Goal: Task Accomplishment & Management: Manage account settings

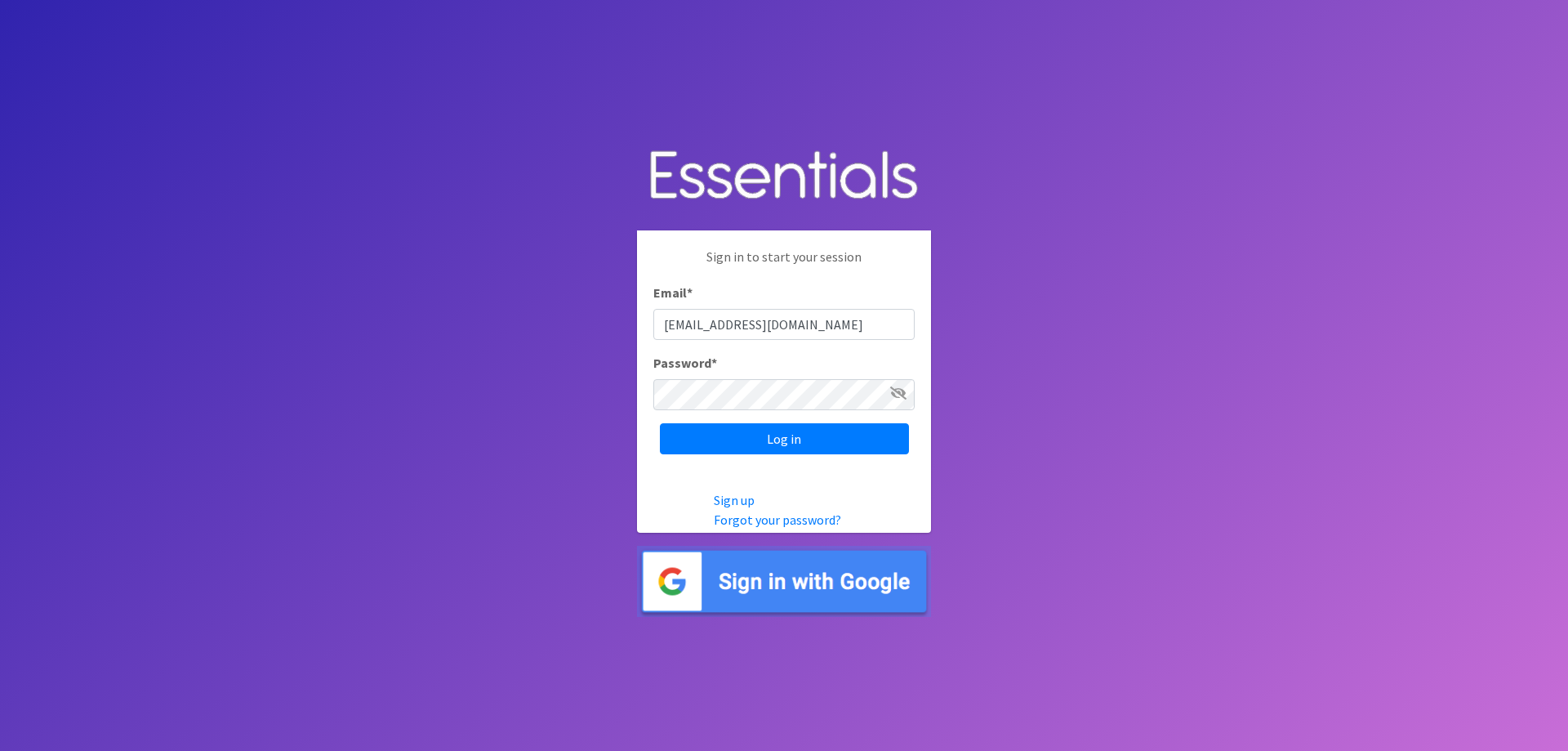
type input "[EMAIL_ADDRESS][DOMAIN_NAME]"
click at [660, 423] on input "Log in" at bounding box center [785, 438] width 249 height 31
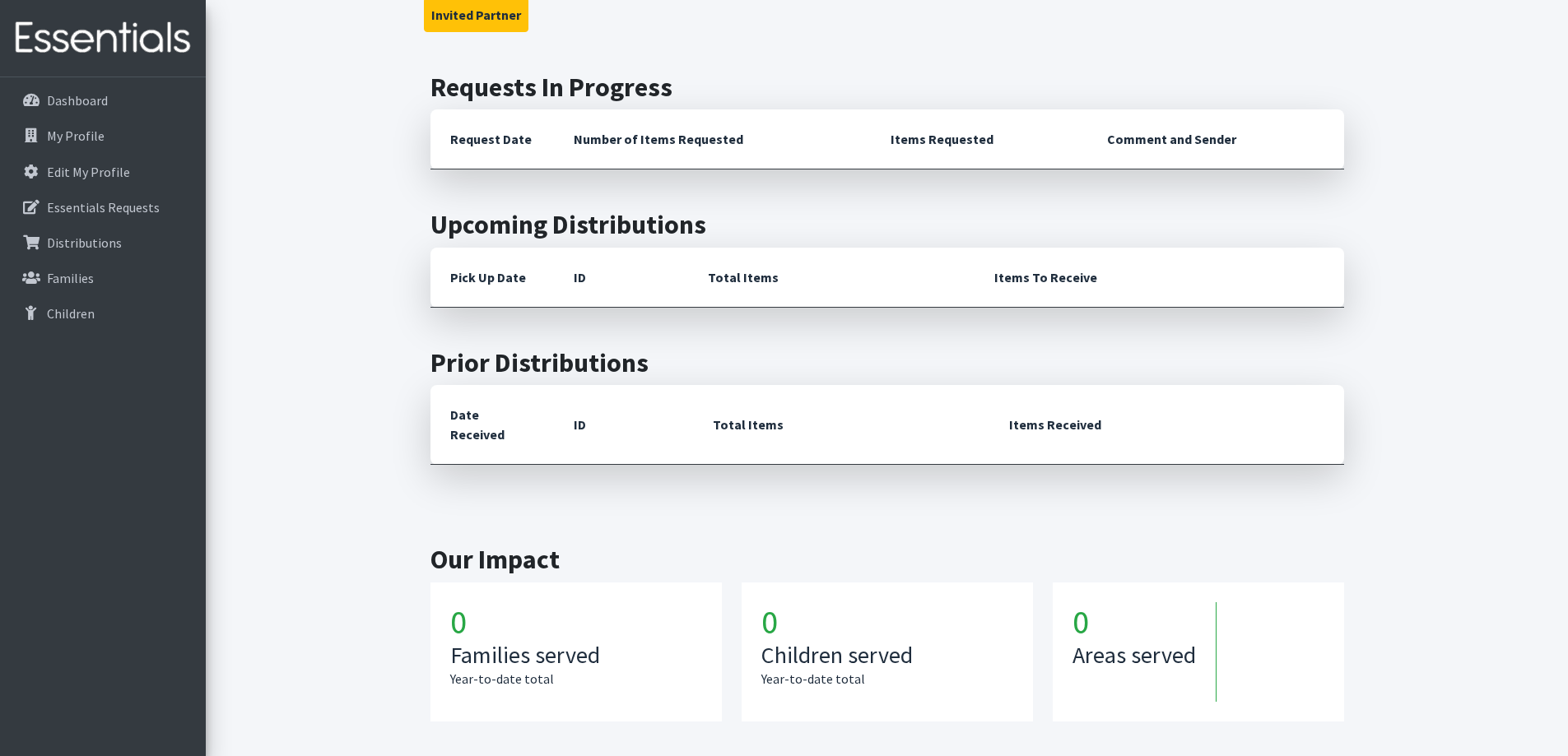
scroll to position [69, 0]
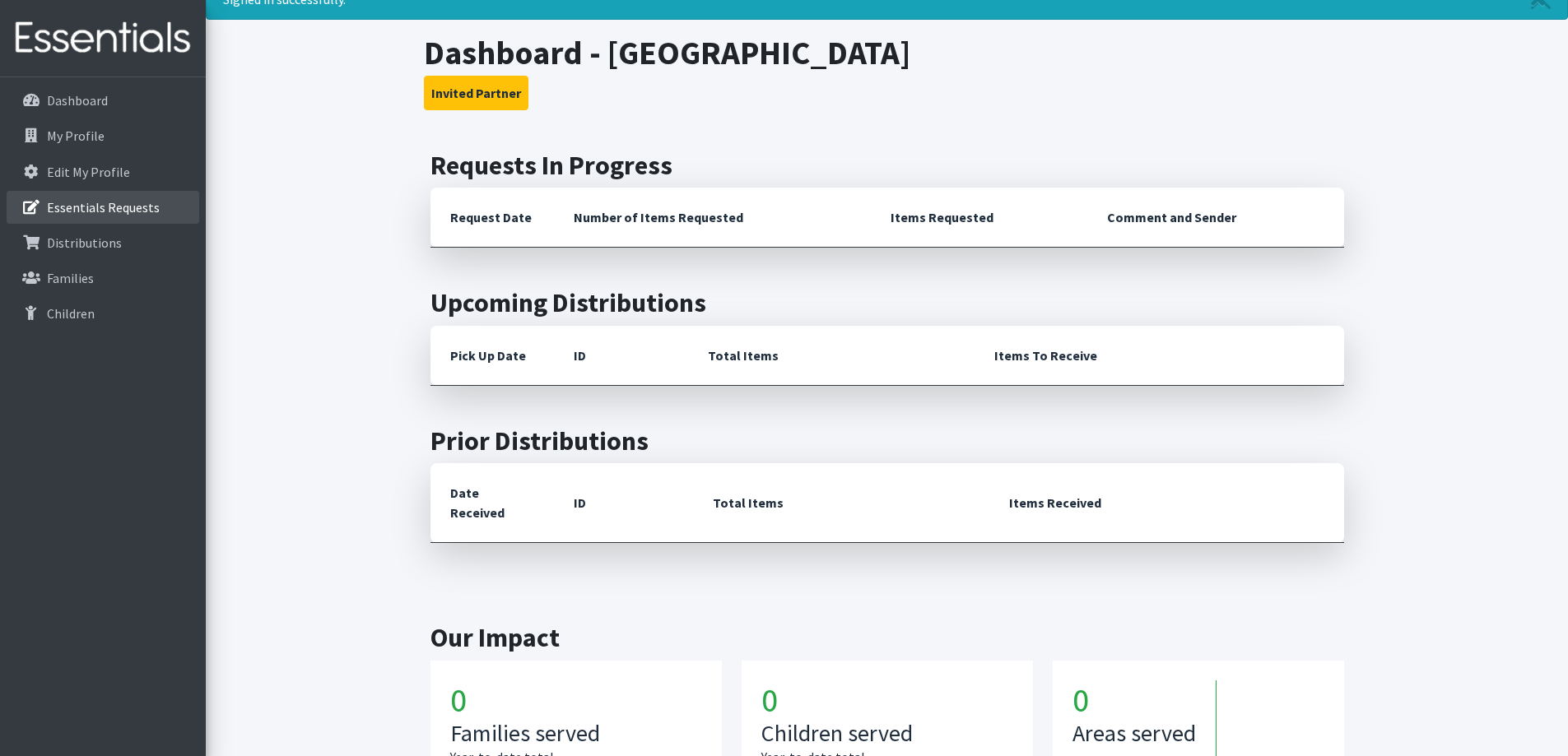
click at [94, 198] on link "Essentials Requests" at bounding box center [102, 207] width 192 height 32
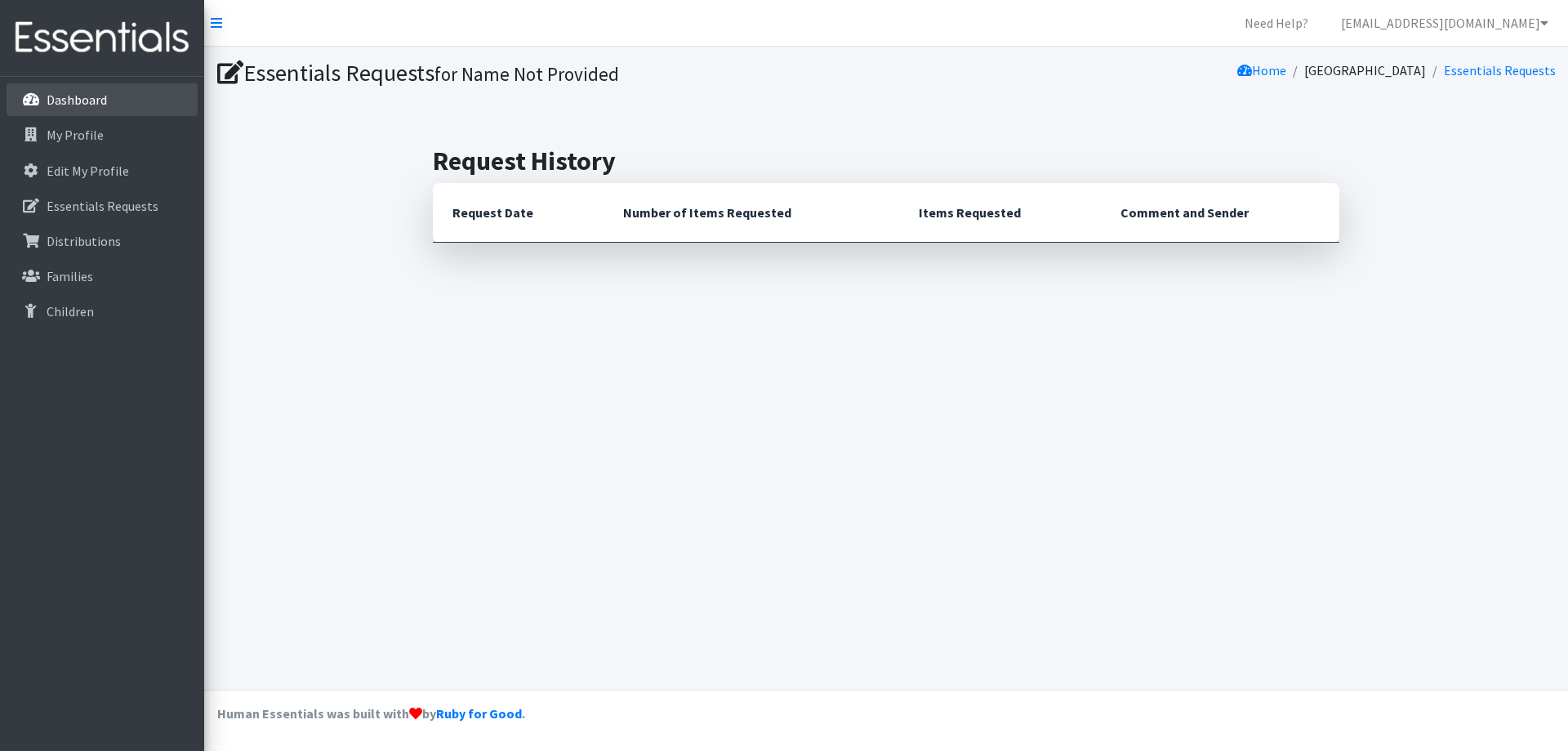
click at [74, 102] on p "Dashboard" at bounding box center [76, 99] width 60 height 16
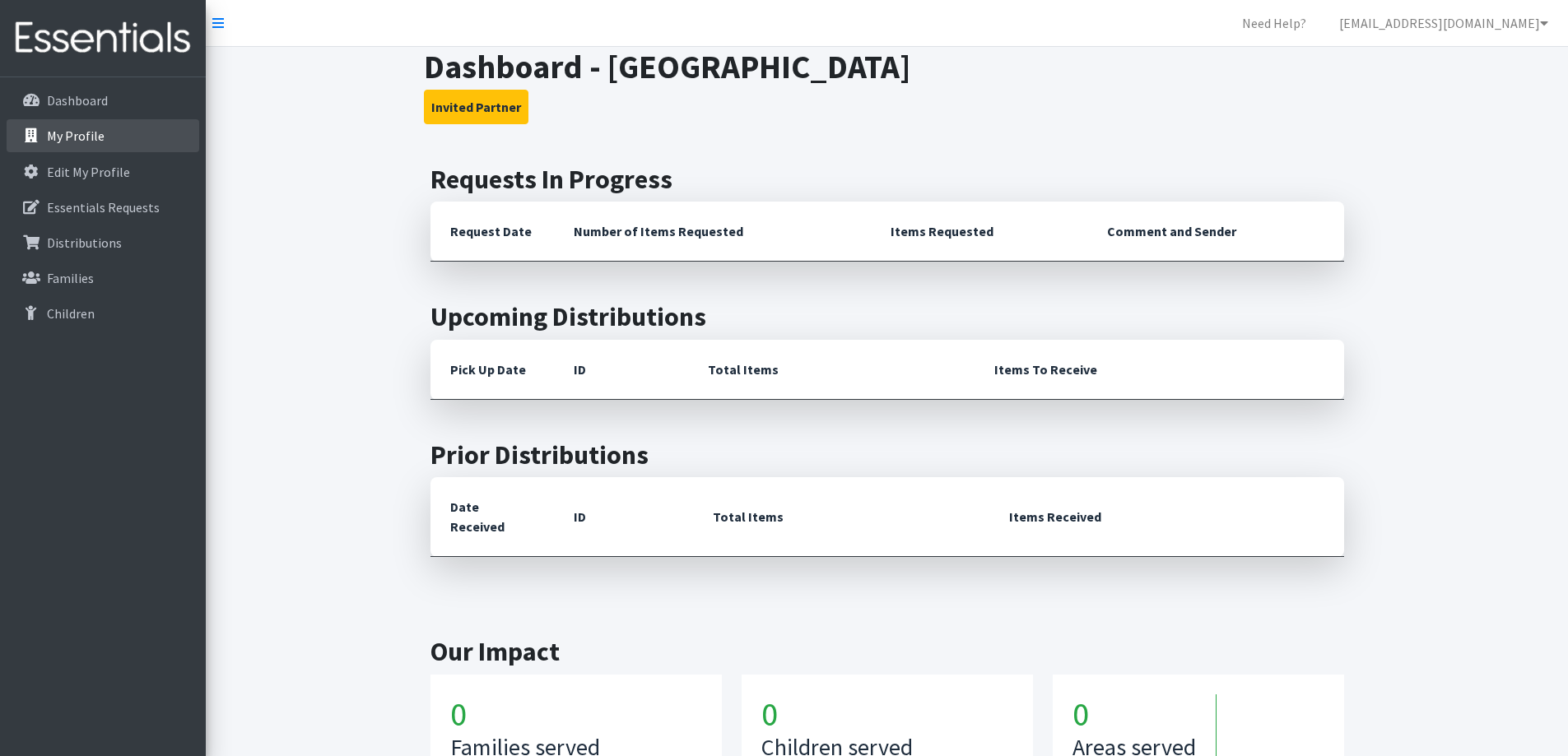
click at [88, 141] on p "My Profile" at bounding box center [76, 135] width 58 height 16
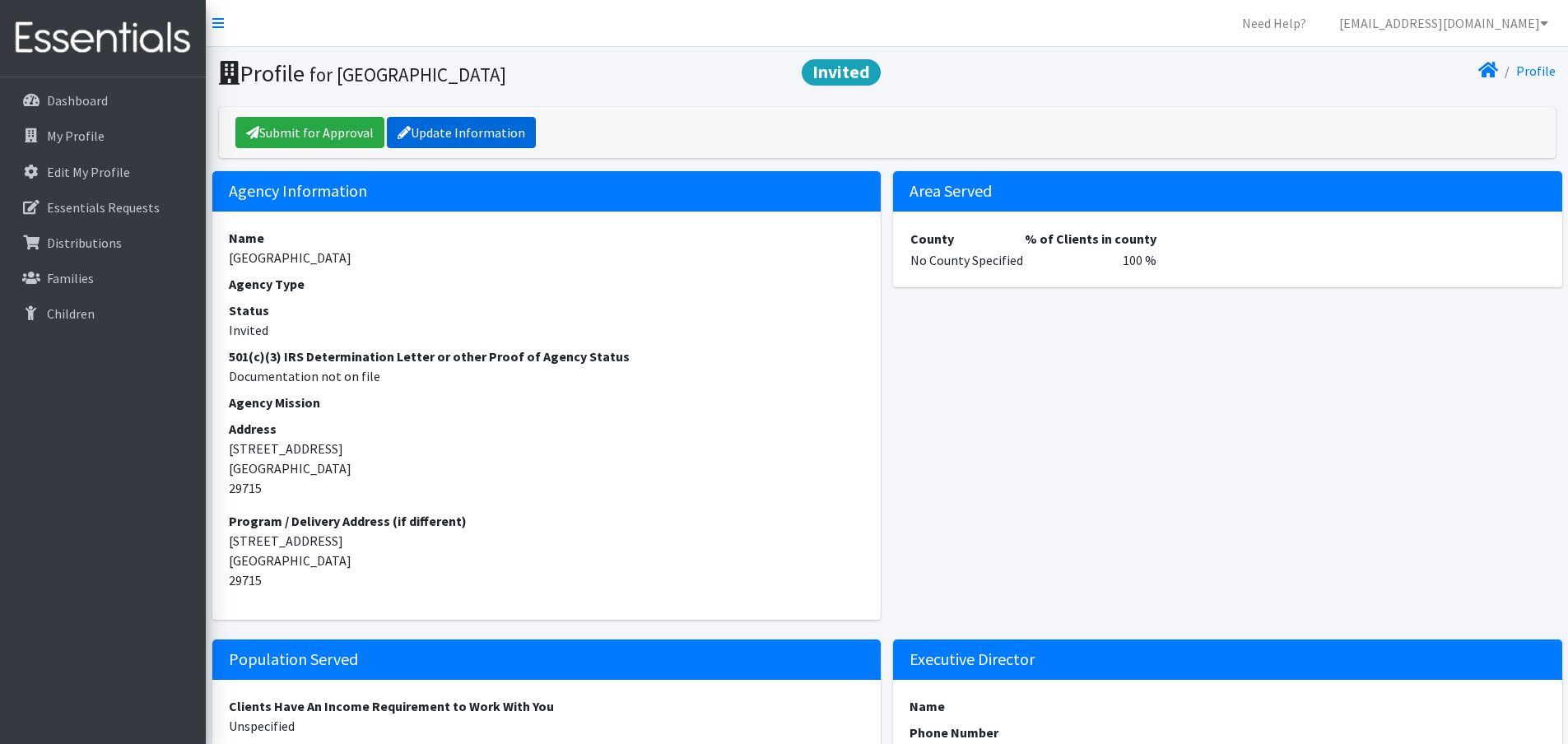
click at [412, 135] on link "Update Information" at bounding box center [460, 132] width 149 height 32
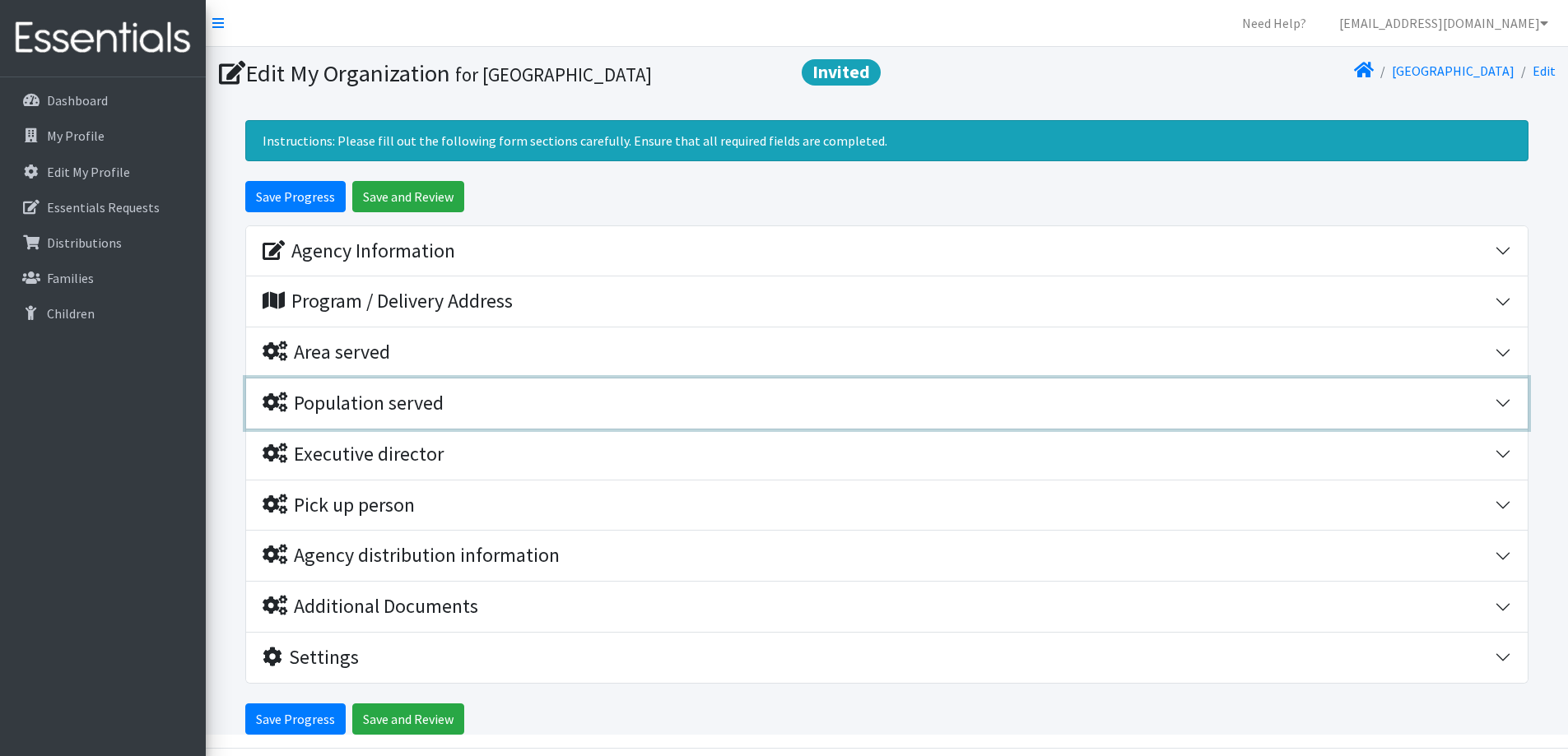
click at [1503, 397] on button "Population served" at bounding box center [886, 403] width 1281 height 51
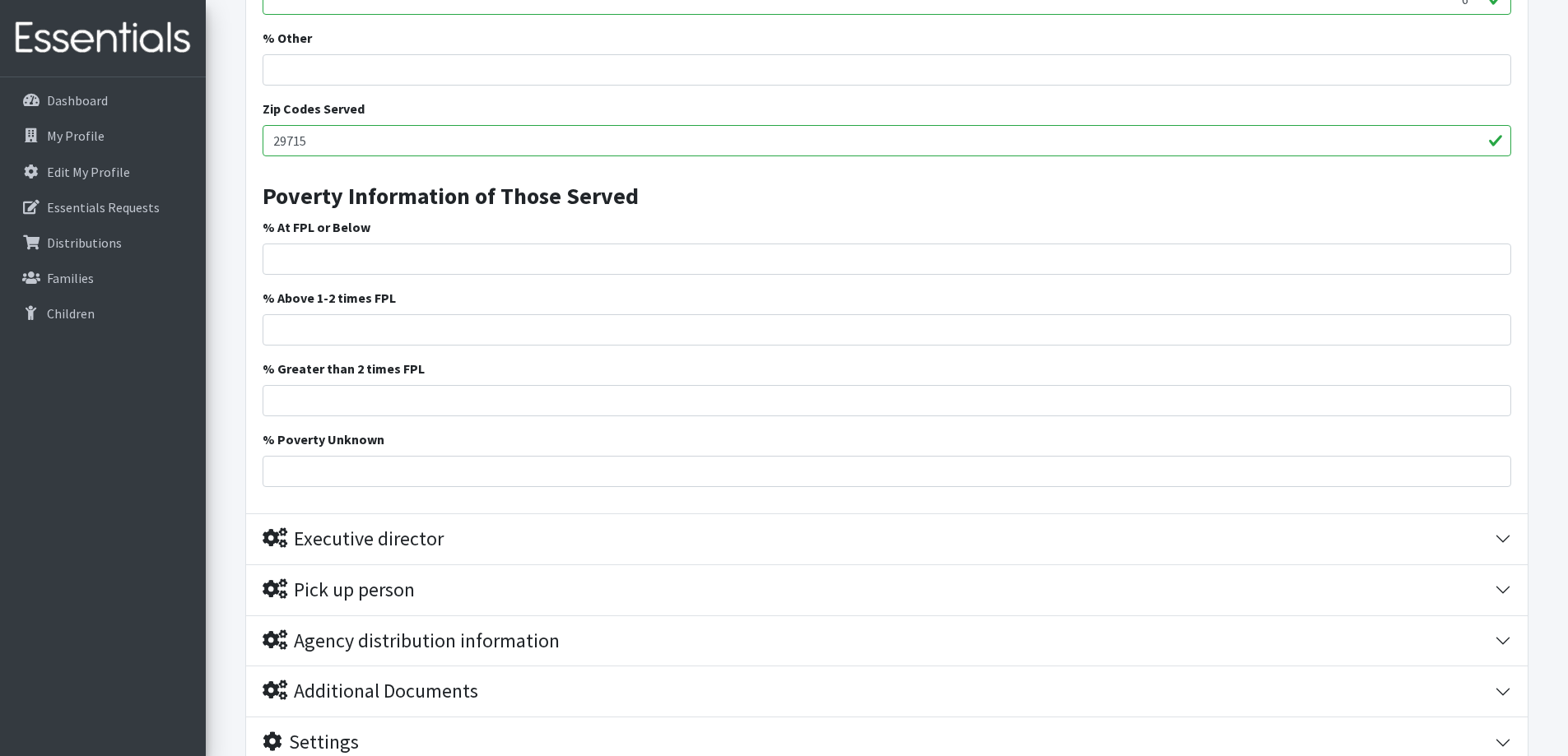
scroll to position [1151, 0]
click at [284, 254] on input "% At FPL or Below" at bounding box center [886, 257] width 1248 height 32
click at [358, 251] on input "% At FPL or Below" at bounding box center [886, 257] width 1248 height 32
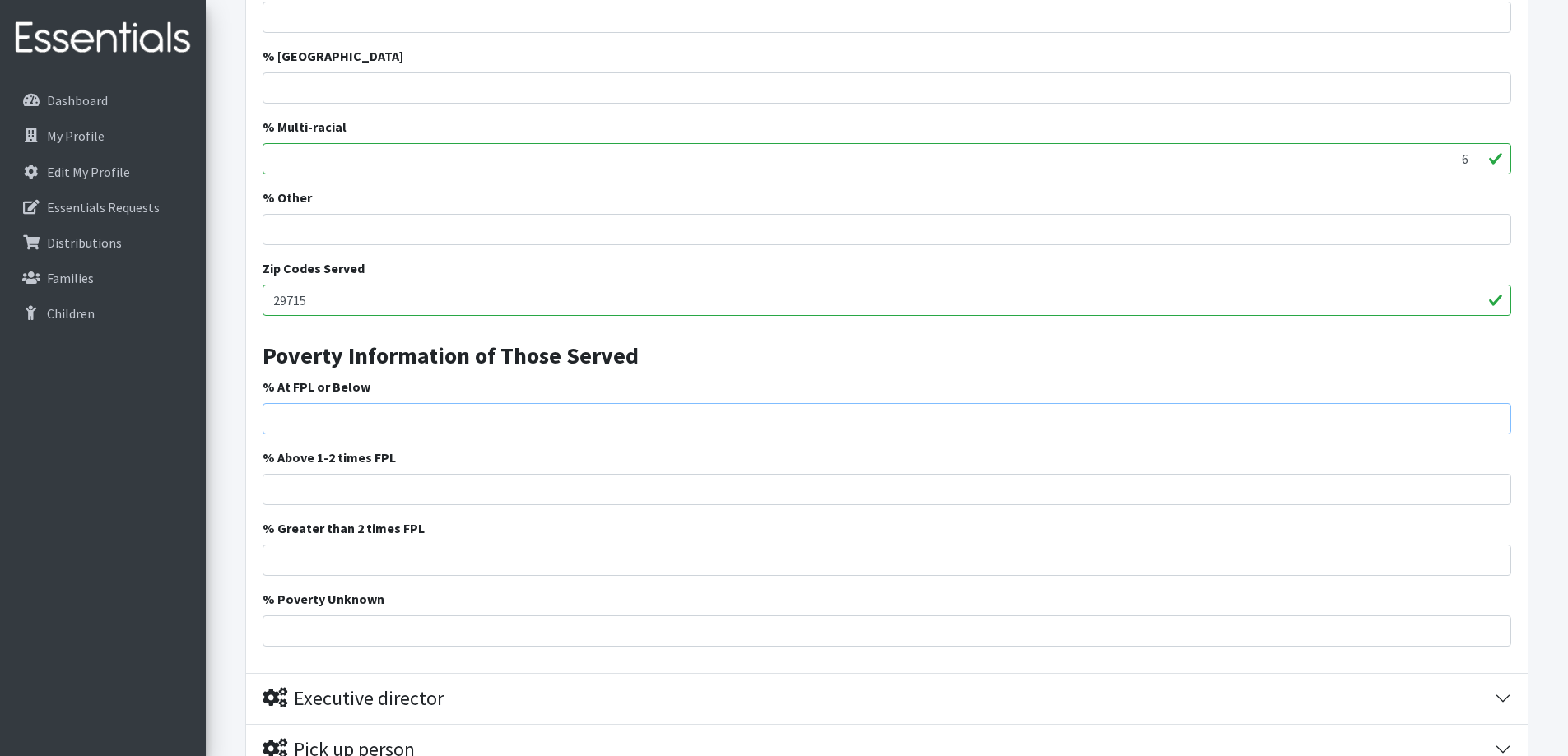
scroll to position [1069, 0]
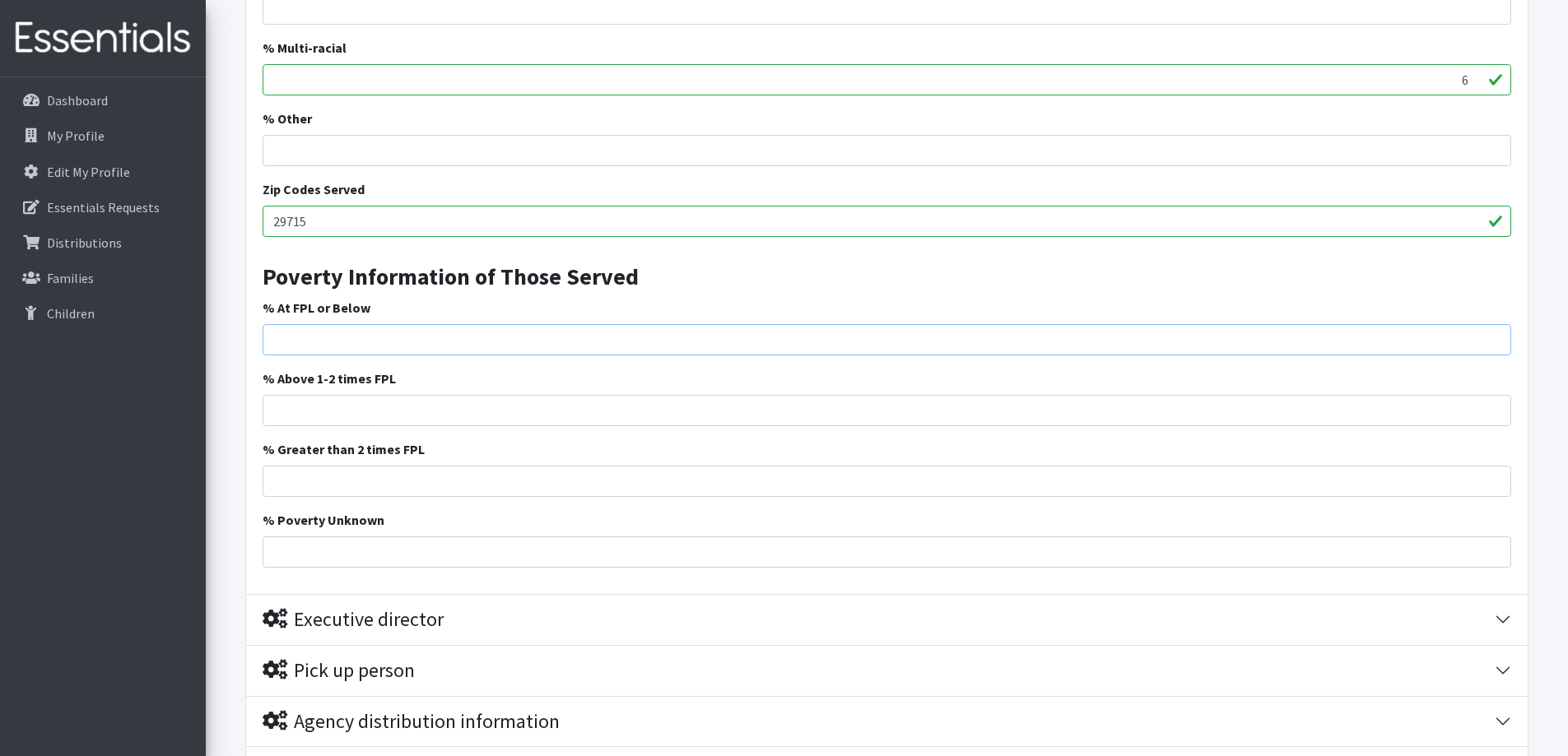
click at [325, 337] on input "% At FPL or Below" at bounding box center [886, 339] width 1248 height 32
click at [325, 337] on input "% At FPL or Below" at bounding box center [886, 339] width 1248 height 32
click at [318, 340] on input "22" at bounding box center [886, 339] width 1248 height 32
click at [1494, 340] on input "21" at bounding box center [886, 339] width 1248 height 32
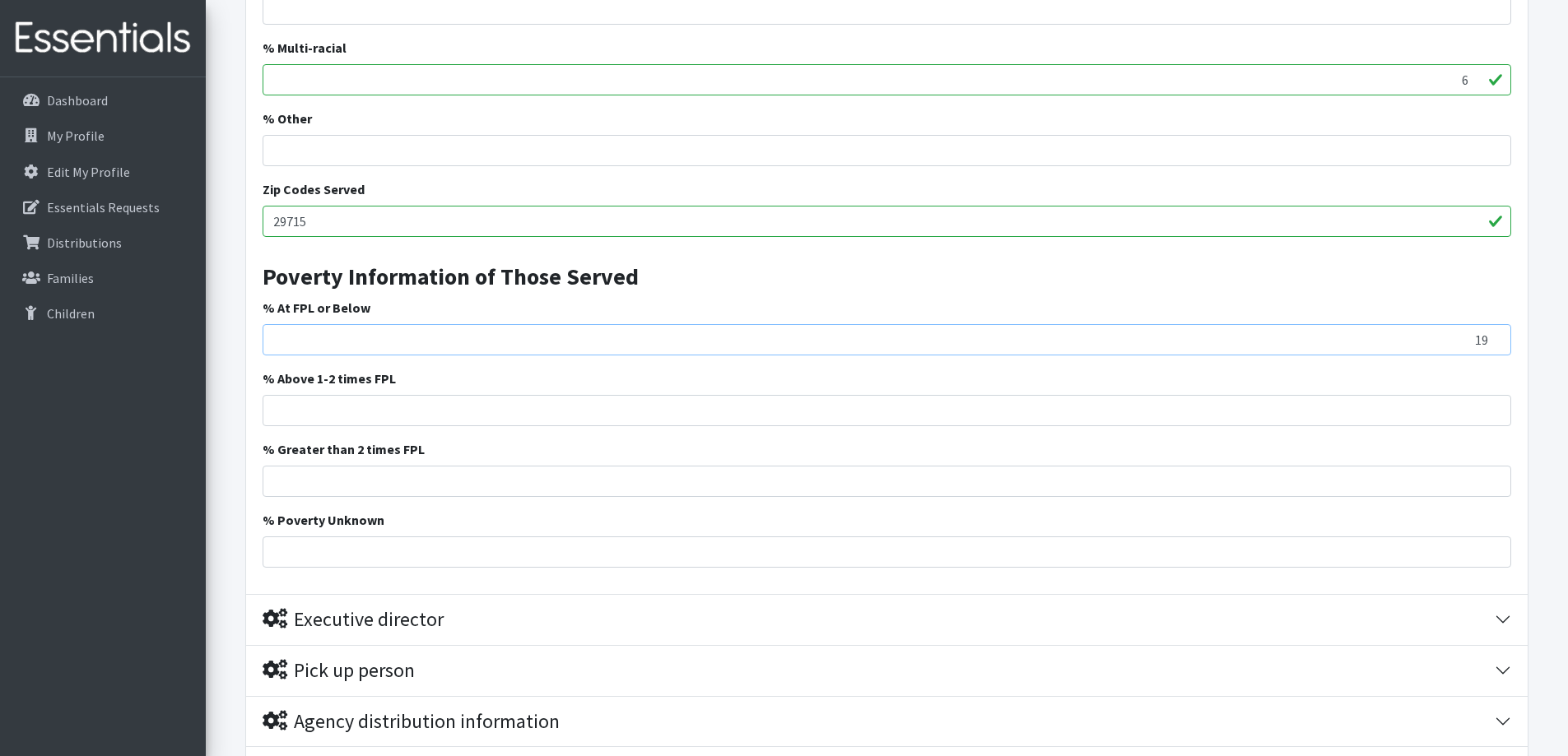
click at [1493, 340] on input "19" at bounding box center [886, 339] width 1248 height 32
click at [1492, 340] on input "18" at bounding box center [886, 339] width 1248 height 32
click at [1492, 340] on input "17" at bounding box center [886, 339] width 1248 height 32
click at [1492, 340] on input "16" at bounding box center [886, 339] width 1248 height 32
click at [1492, 340] on input "15" at bounding box center [886, 339] width 1248 height 32
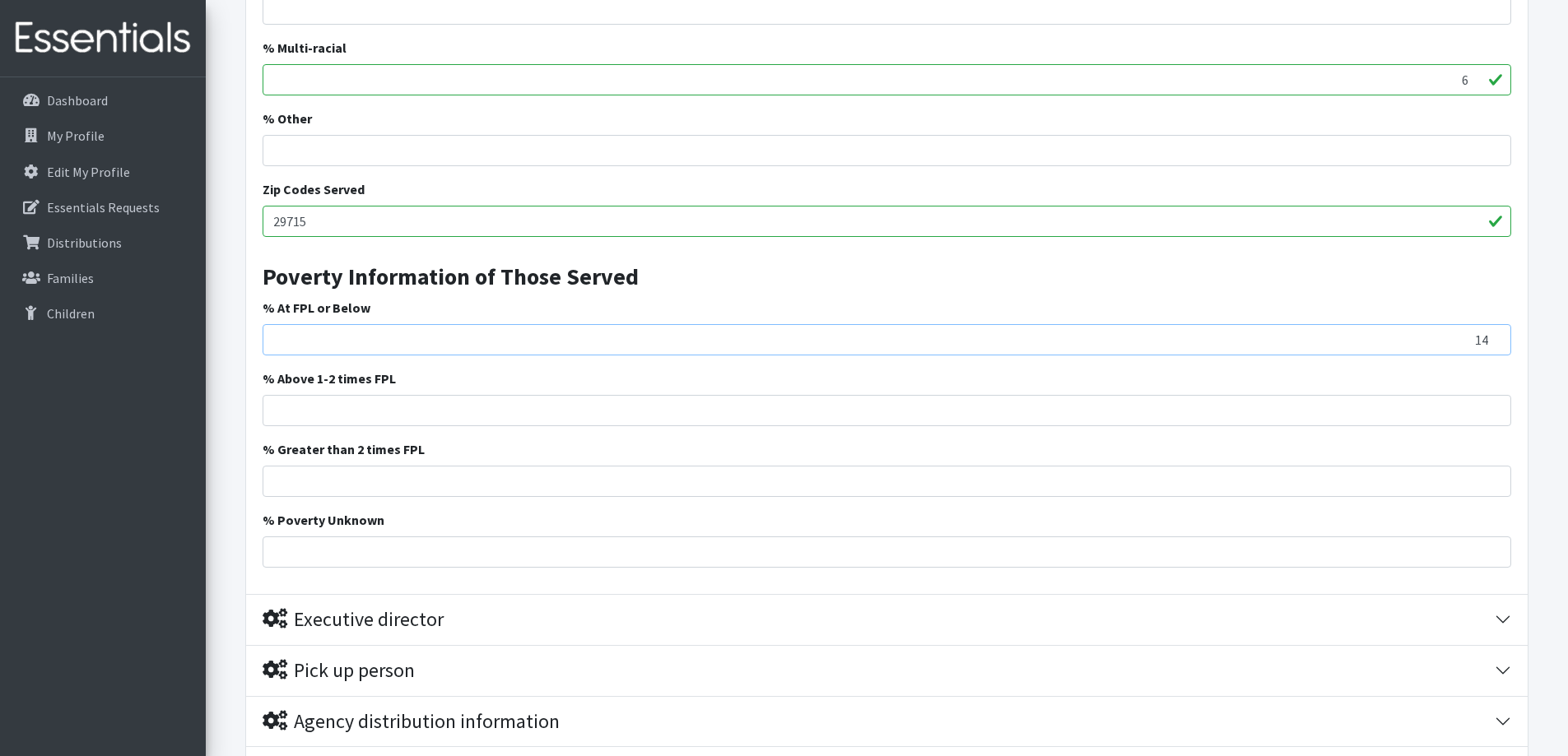
click at [1491, 340] on input "14" at bounding box center [886, 339] width 1248 height 32
click at [1491, 340] on input "13" at bounding box center [886, 339] width 1248 height 32
click at [1491, 339] on input "12" at bounding box center [886, 339] width 1248 height 32
click at [1491, 339] on input "13" at bounding box center [886, 339] width 1248 height 32
click at [1491, 339] on input "14" at bounding box center [886, 339] width 1248 height 32
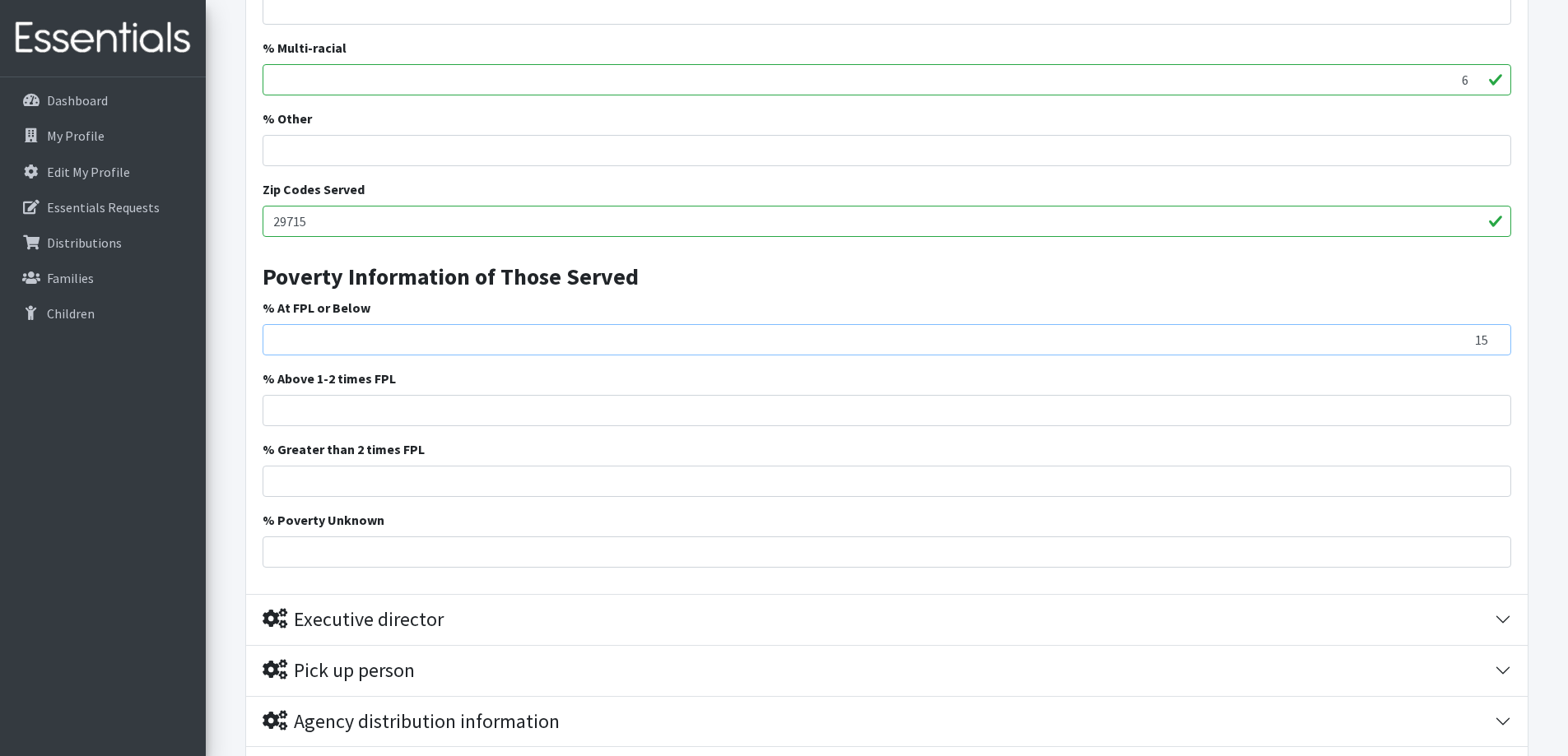
click at [1489, 339] on input "15" at bounding box center [886, 339] width 1248 height 32
click at [1489, 339] on input "16" at bounding box center [886, 339] width 1248 height 32
click at [1489, 339] on input "17" at bounding box center [886, 339] width 1248 height 32
click at [1489, 339] on input "18" at bounding box center [886, 339] width 1248 height 32
click at [1489, 339] on input "19" at bounding box center [886, 339] width 1248 height 32
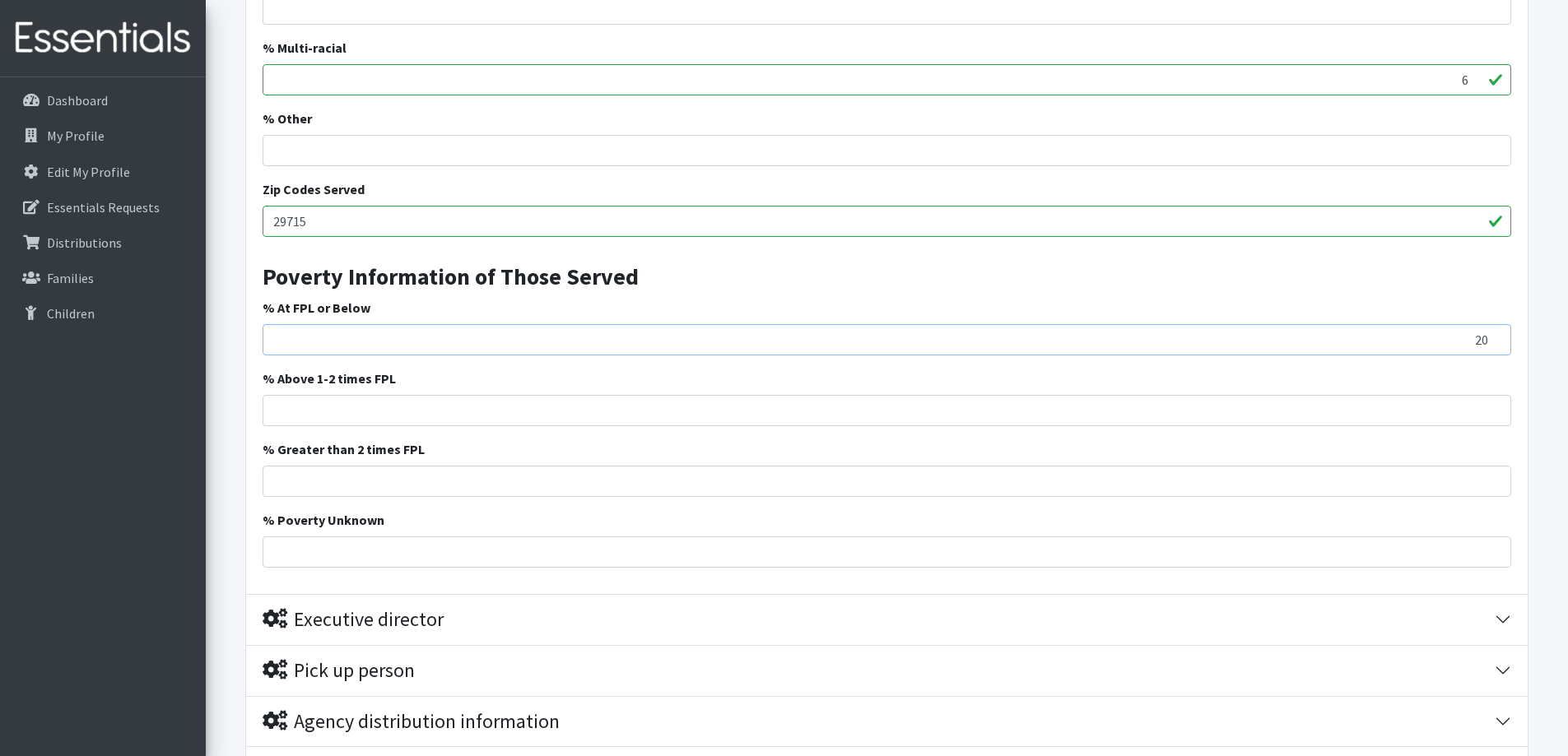
click at [1489, 339] on input "20" at bounding box center [886, 339] width 1248 height 32
click at [1489, 339] on input "21" at bounding box center [886, 339] width 1248 height 32
click at [1489, 339] on input "22" at bounding box center [886, 339] width 1248 height 32
click at [1489, 339] on input "23" at bounding box center [886, 339] width 1248 height 32
click at [1489, 339] on input "24" at bounding box center [886, 339] width 1248 height 32
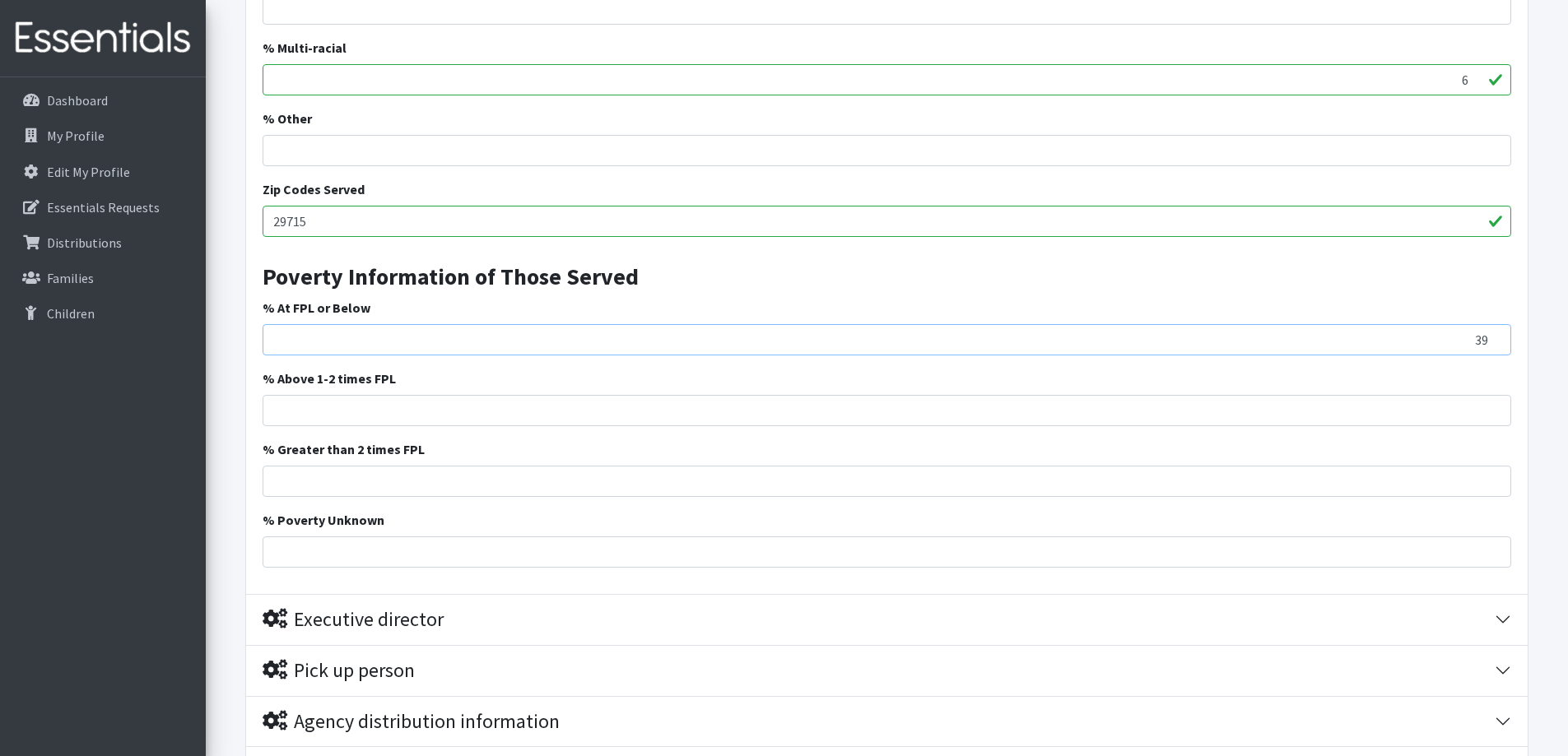
click at [1492, 338] on input "39" at bounding box center [886, 339] width 1248 height 32
drag, startPoint x: 1471, startPoint y: 338, endPoint x: 1489, endPoint y: 337, distance: 18.0
click at [1489, 337] on input "39" at bounding box center [886, 339] width 1248 height 32
click at [281, 343] on input "0" at bounding box center [886, 339] width 1248 height 32
type input "0"
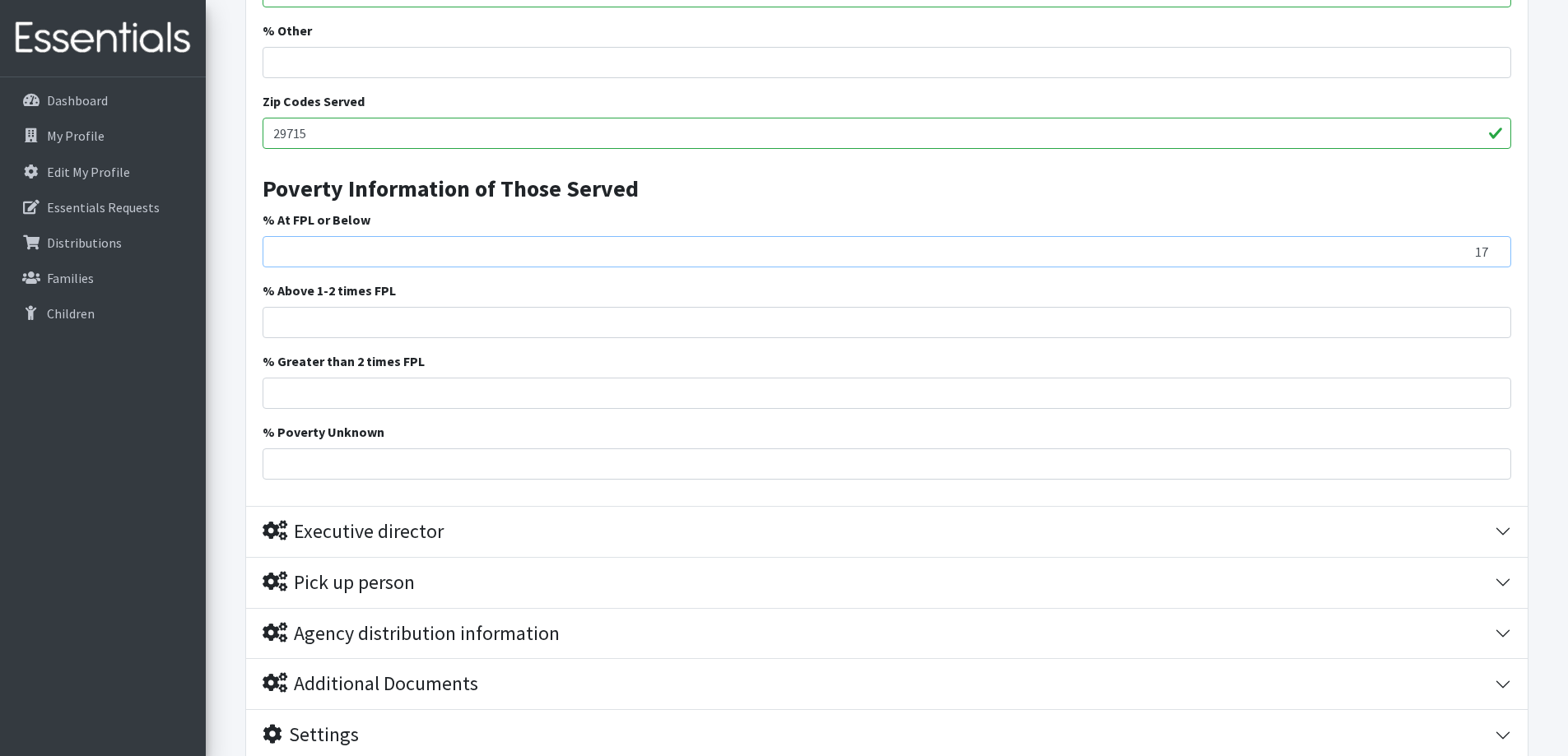
scroll to position [1288, 0]
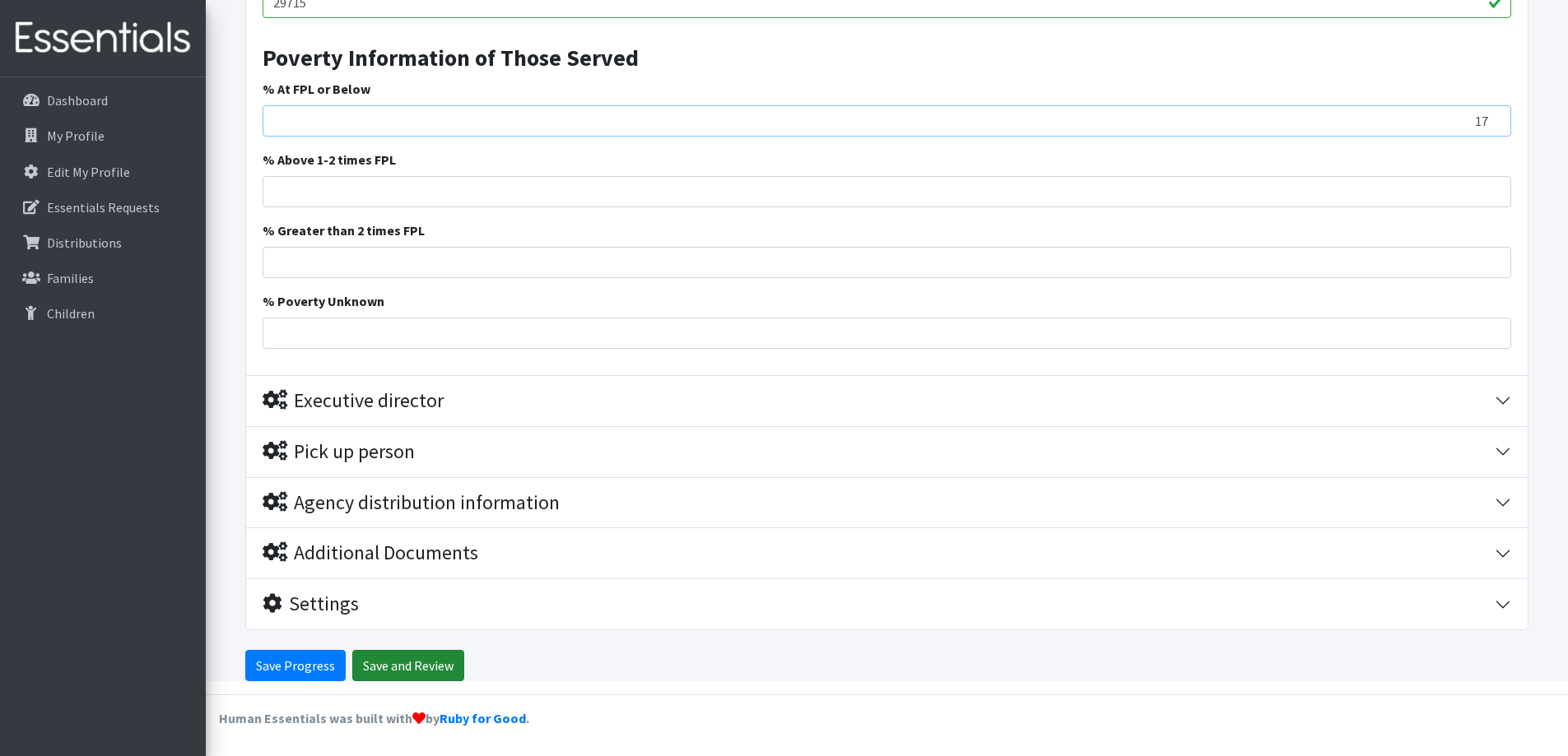
type input "17"
click at [376, 664] on input "Save and Review" at bounding box center [408, 665] width 112 height 32
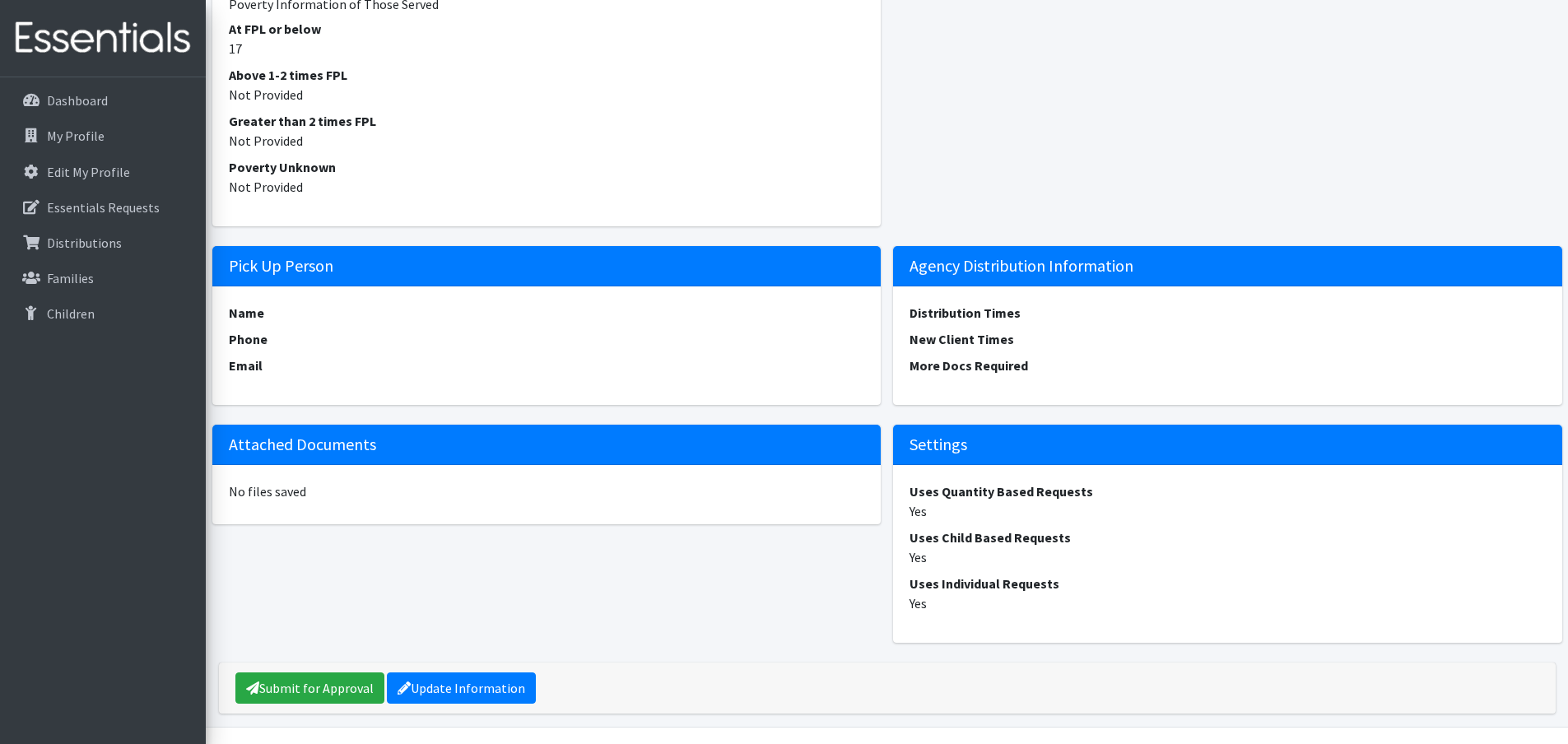
scroll to position [1327, 0]
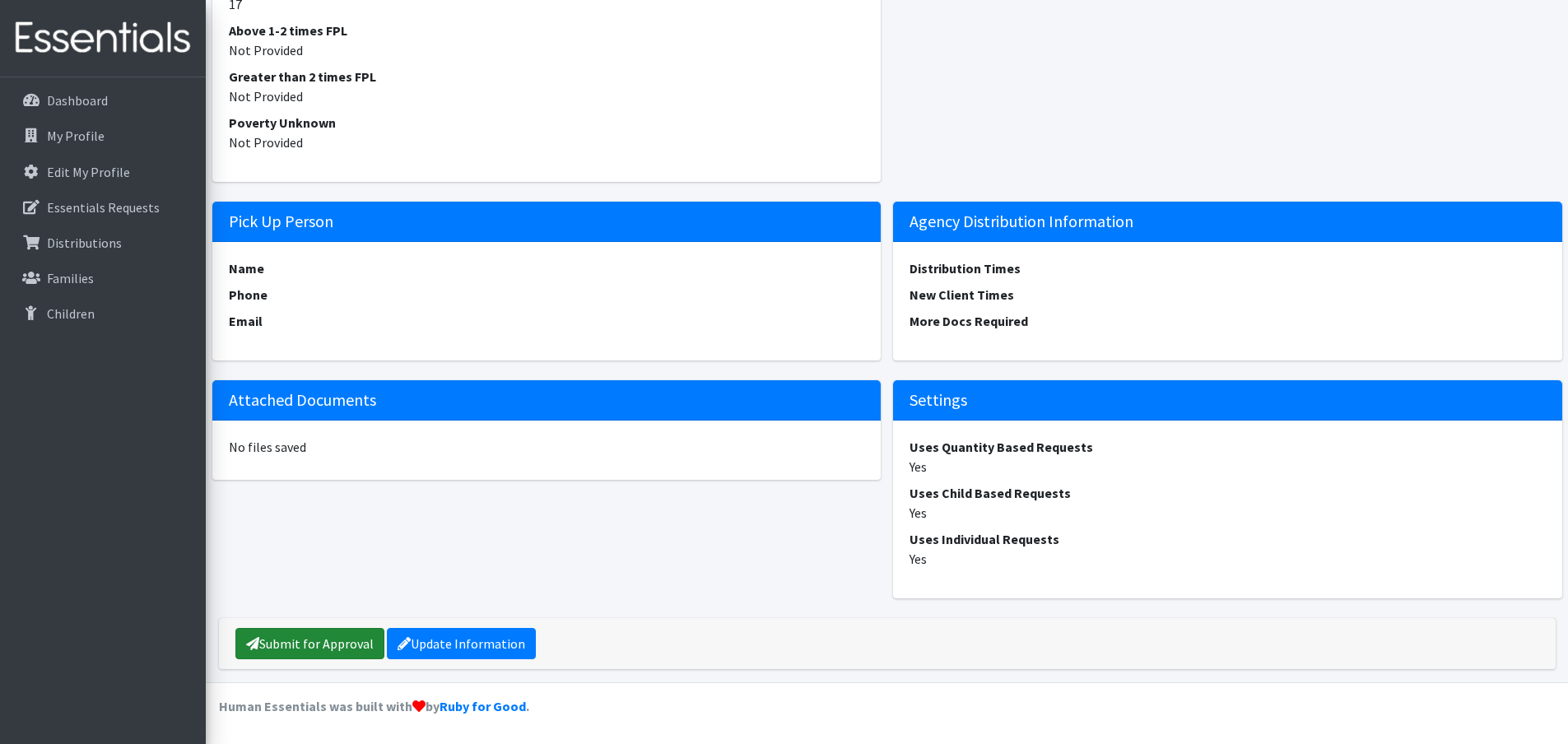
click at [311, 636] on link "Submit for Approval" at bounding box center [310, 644] width 149 height 32
